Goal: Check status: Check status

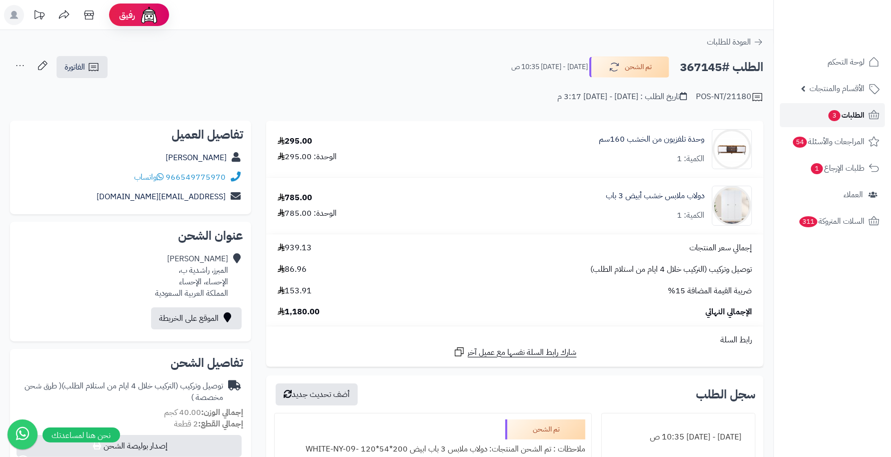
click at [824, 109] on link "الطلبات 3" at bounding box center [832, 115] width 105 height 24
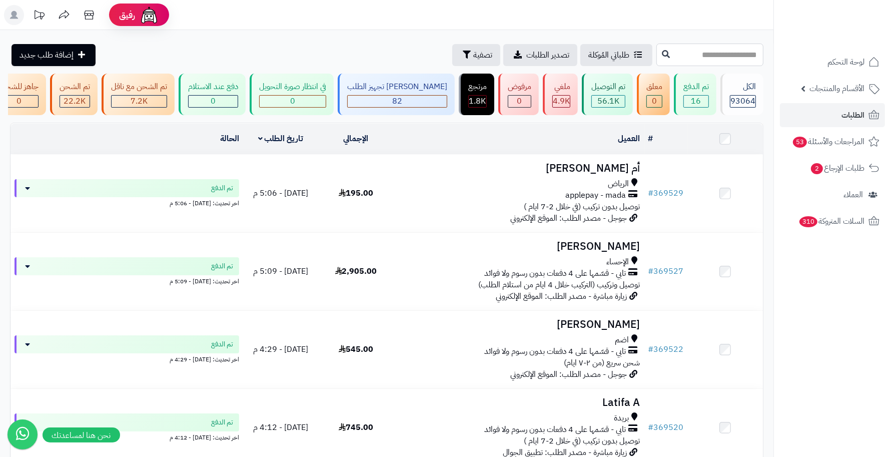
click at [723, 58] on input "text" at bounding box center [709, 55] width 107 height 23
type input "******"
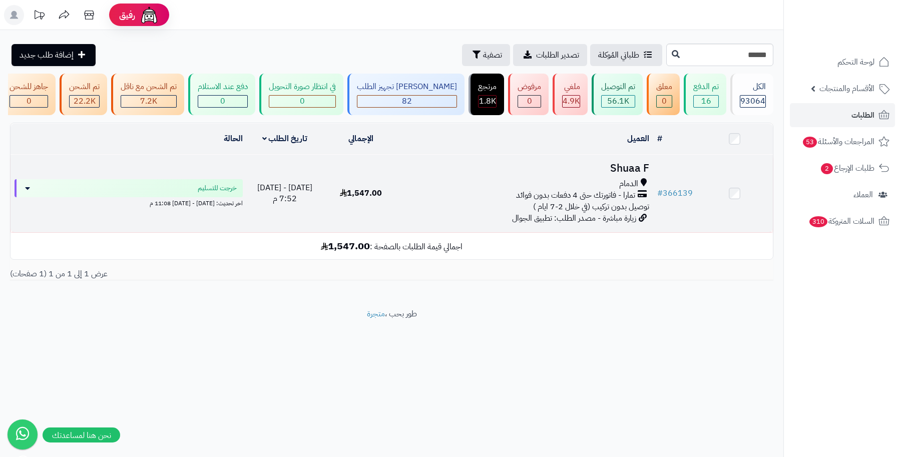
click at [631, 174] on h3 "Shuaa F" at bounding box center [526, 169] width 246 height 12
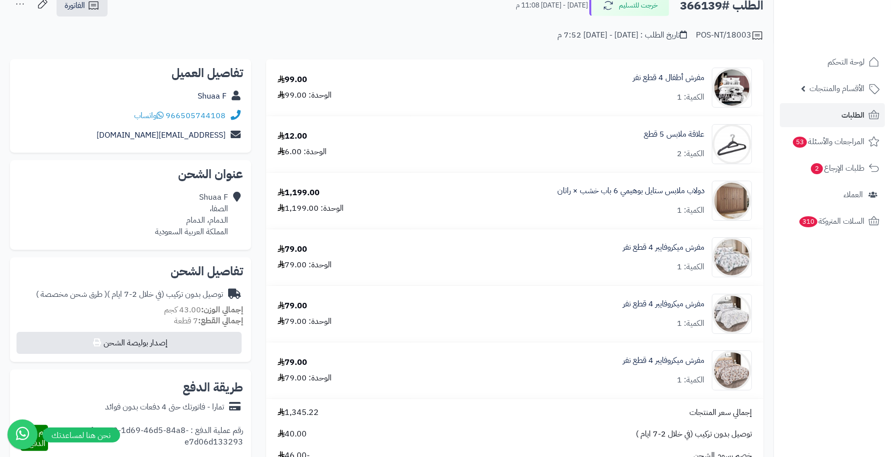
scroll to position [63, 0]
drag, startPoint x: 214, startPoint y: 294, endPoint x: 158, endPoint y: 291, distance: 56.6
click at [159, 292] on div "توصيل بدون تركيب (في خلال 2-7 ايام ) ( طرق شحن مخصصة )" at bounding box center [129, 294] width 187 height 12
click at [125, 266] on h2 "تفاصيل الشحن" at bounding box center [130, 270] width 225 height 12
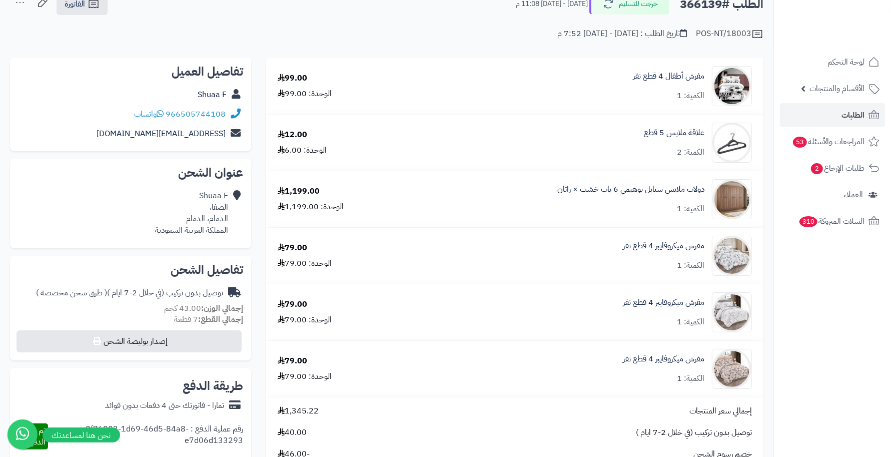
scroll to position [0, 0]
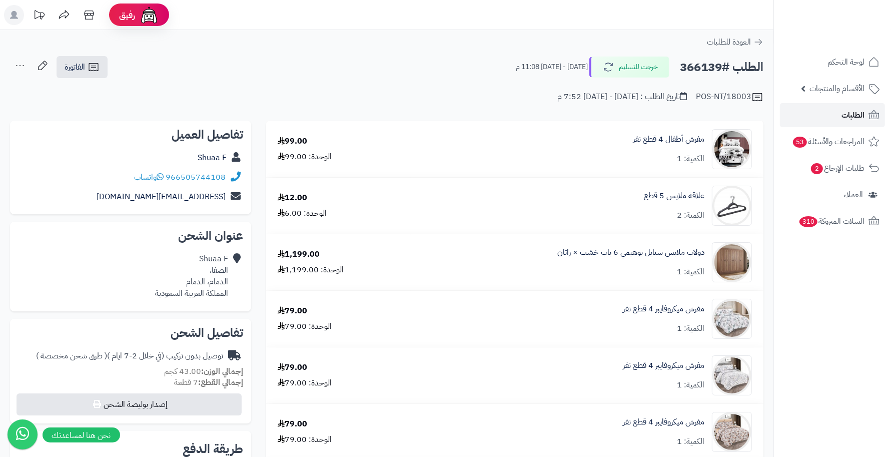
drag, startPoint x: 657, startPoint y: 31, endPoint x: 840, endPoint y: 121, distance: 203.4
click at [840, 121] on link "الطلبات" at bounding box center [832, 115] width 105 height 24
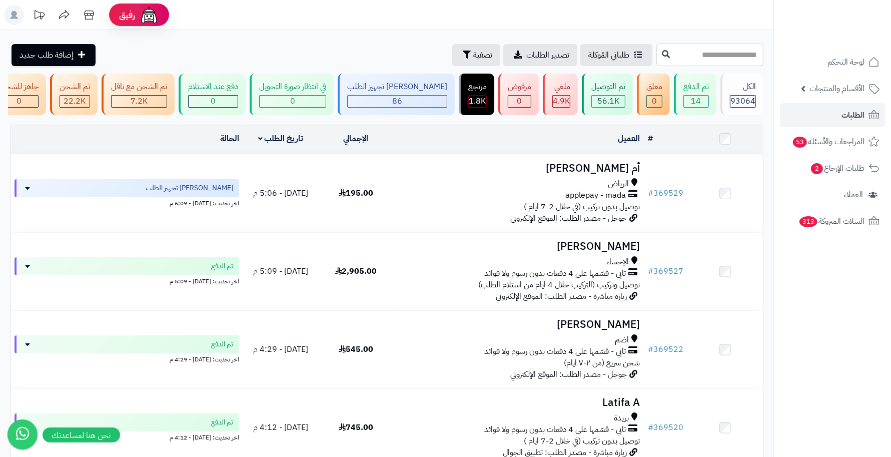
click at [749, 62] on input "text" at bounding box center [709, 55] width 107 height 23
drag, startPoint x: 544, startPoint y: 21, endPoint x: 564, endPoint y: 4, distance: 25.9
click at [563, 5] on header "رفيق ! الطلبات معالجة مكتمل إرجاع المنتجات العملاء المتواجدون الان 222800 عملاء…" at bounding box center [445, 15] width 891 height 30
click at [742, 52] on input "**" at bounding box center [709, 55] width 107 height 23
type input "******"
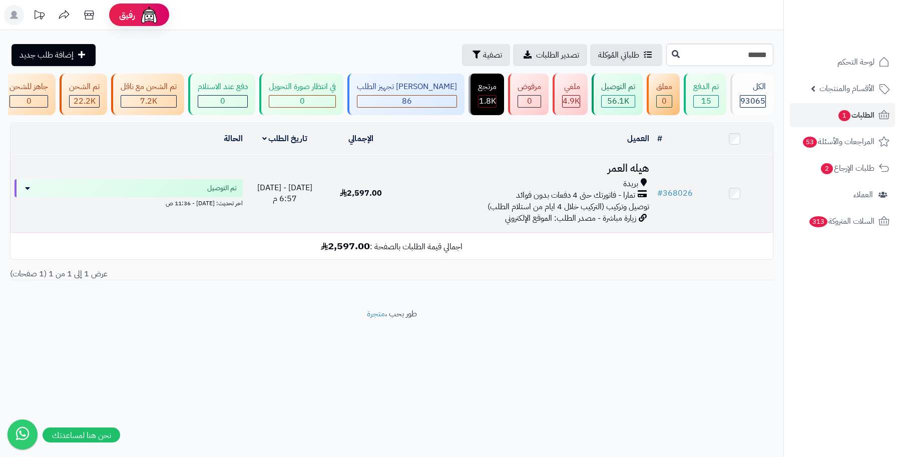
click at [623, 174] on h3 "هيله العمر" at bounding box center [526, 169] width 246 height 12
